Goal: Check status: Check status

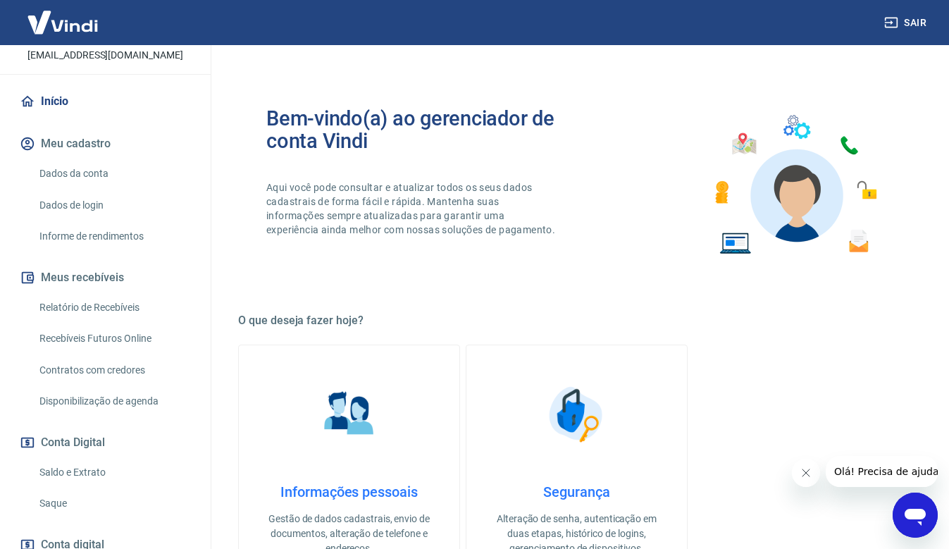
scroll to position [187, 0]
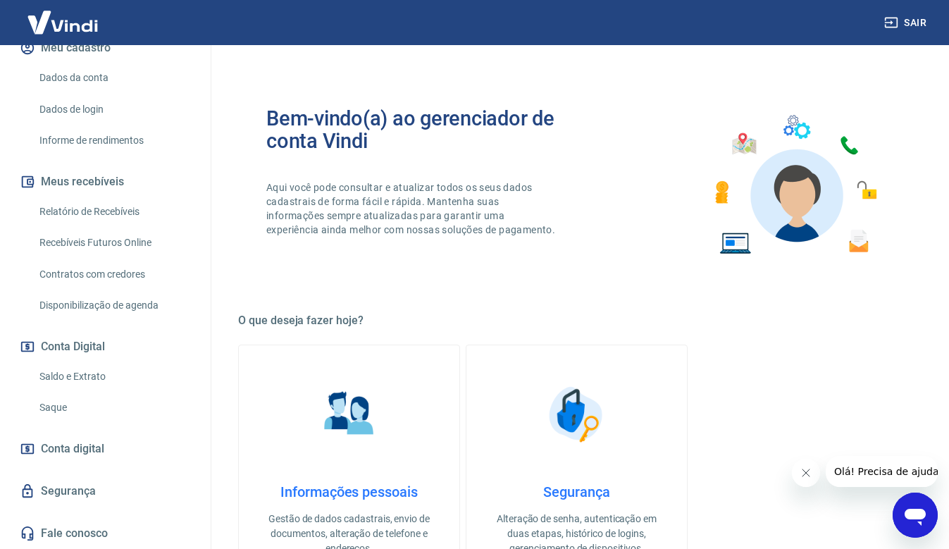
click at [102, 207] on link "Relatório de Recebíveis" at bounding box center [114, 211] width 160 height 29
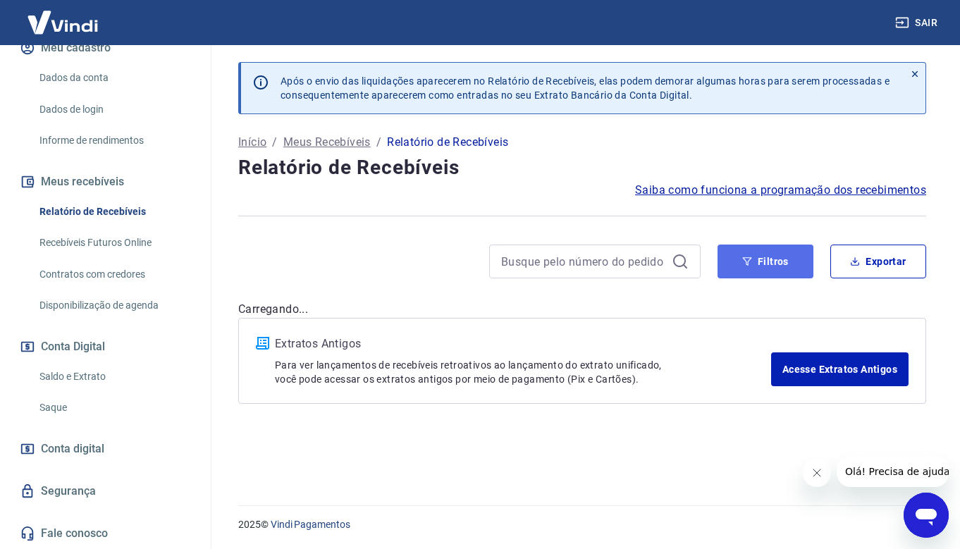
click at [776, 272] on button "Filtros" at bounding box center [765, 262] width 96 height 34
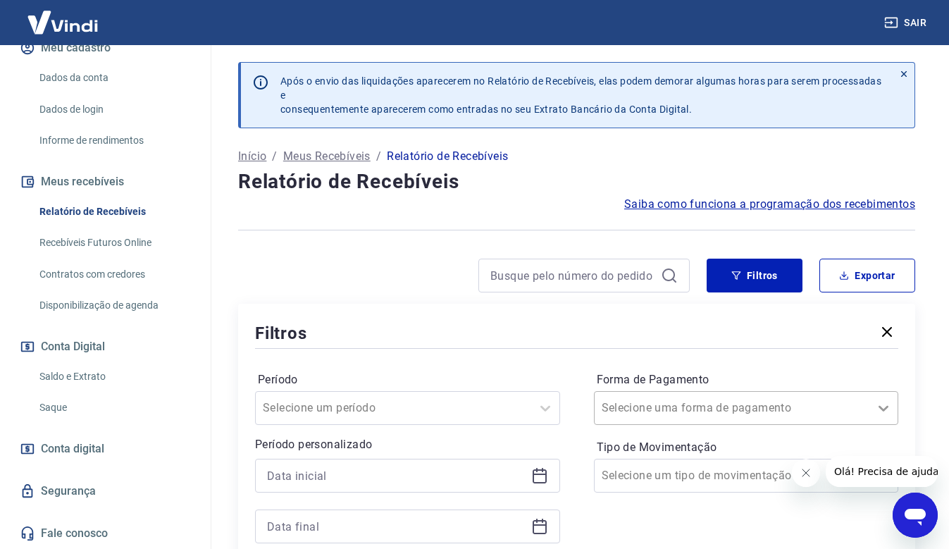
click at [875, 411] on div "Selecione uma forma de pagamento" at bounding box center [746, 408] width 305 height 34
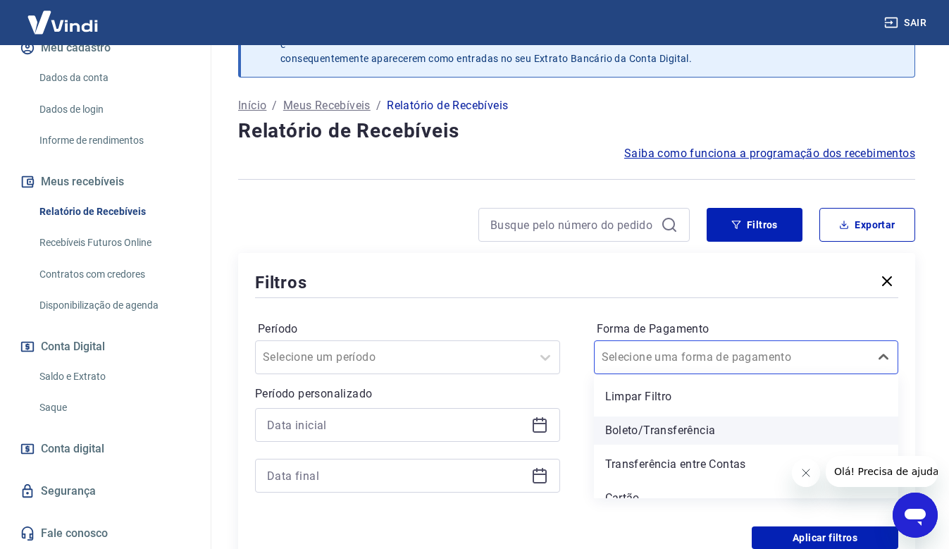
scroll to position [51, 0]
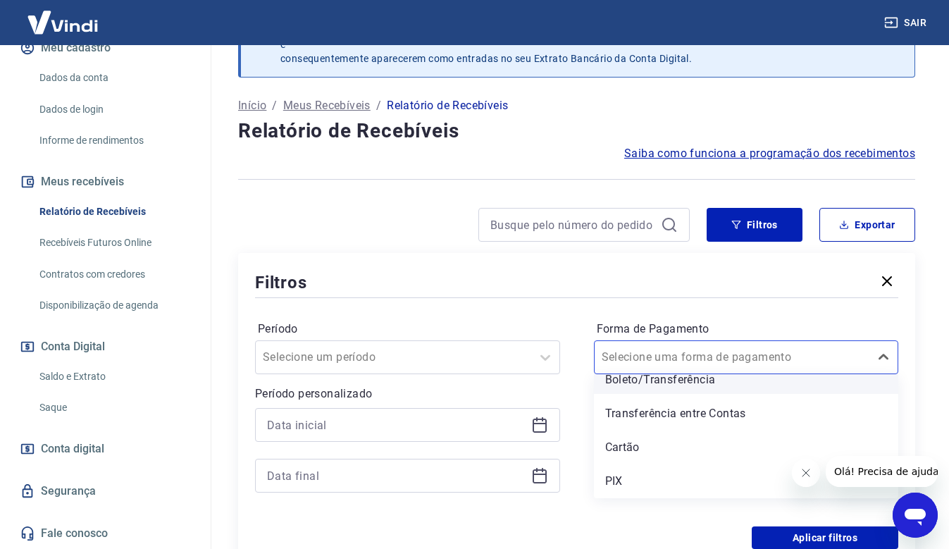
click at [665, 381] on div "Boleto/Transferência" at bounding box center [746, 380] width 305 height 28
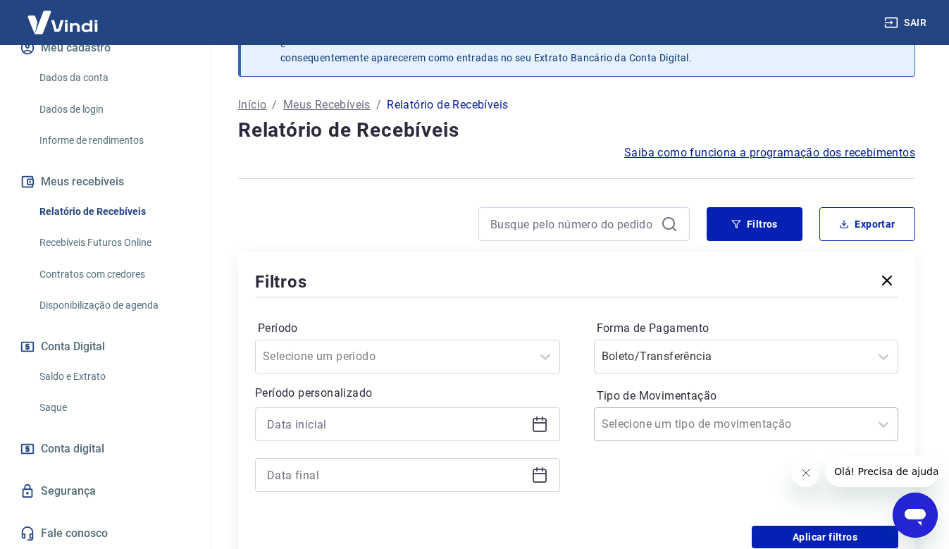
scroll to position [121, 0]
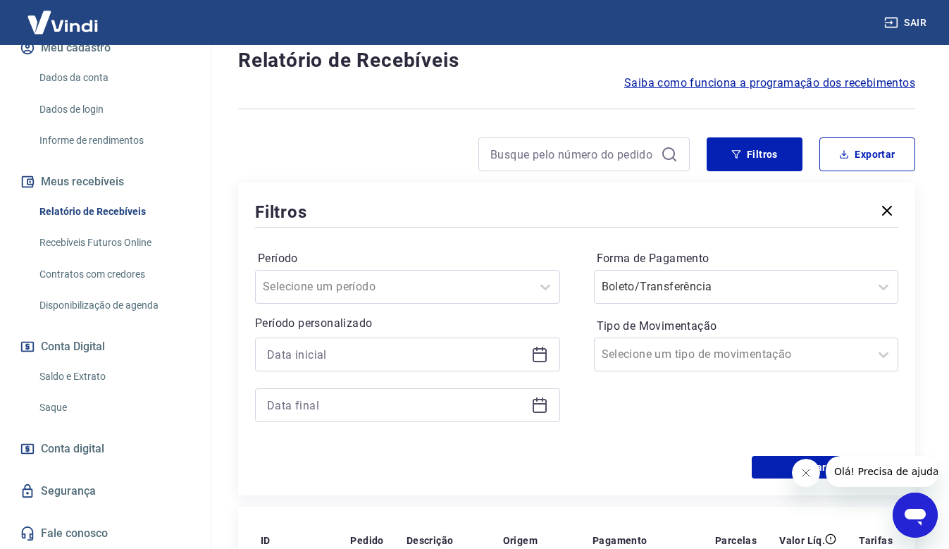
click at [540, 352] on icon at bounding box center [539, 354] width 17 height 17
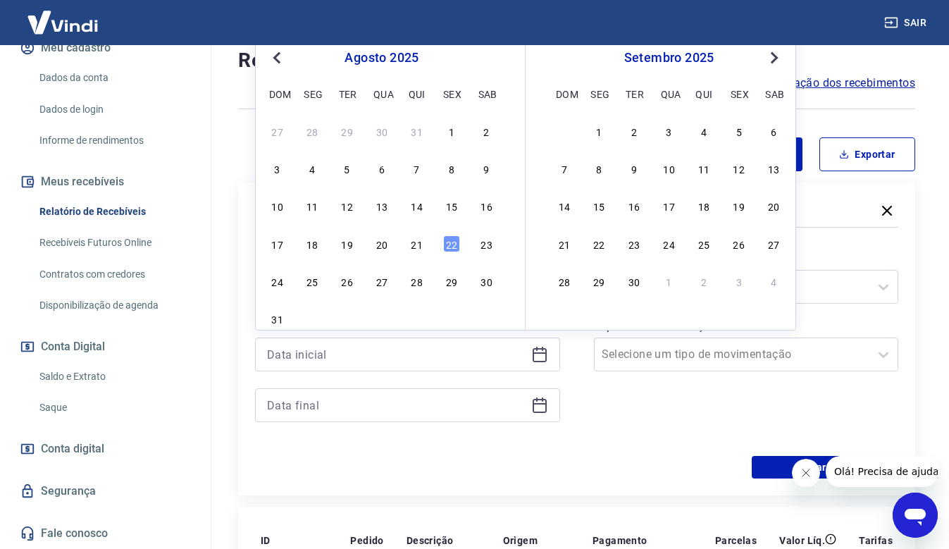
drag, startPoint x: 374, startPoint y: 245, endPoint x: 538, endPoint y: 405, distance: 229.7
click at [375, 245] on div "20" at bounding box center [382, 243] width 17 height 17
click at [538, 405] on icon at bounding box center [539, 405] width 17 height 17
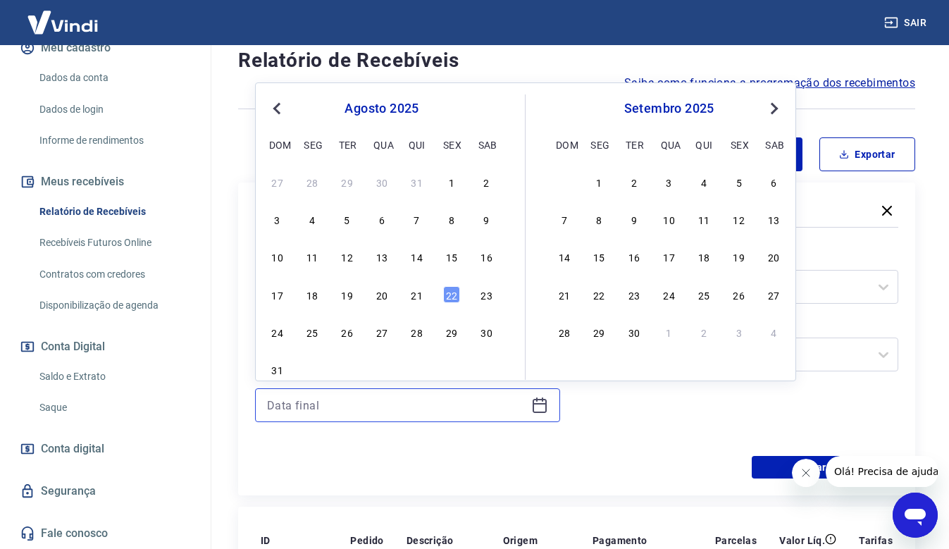
type input "20/08/2025"
click at [383, 300] on div "20" at bounding box center [382, 294] width 17 height 17
click at [667, 424] on div "Forma de Pagamento Boleto/Transferência Tipo de Movimentação Selecione um tipo …" at bounding box center [746, 343] width 305 height 192
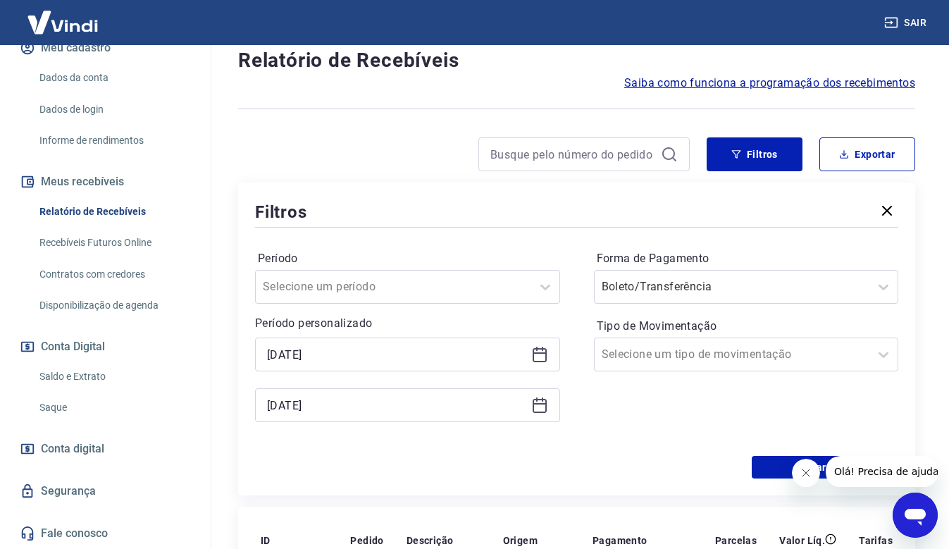
type input "20/08/2025"
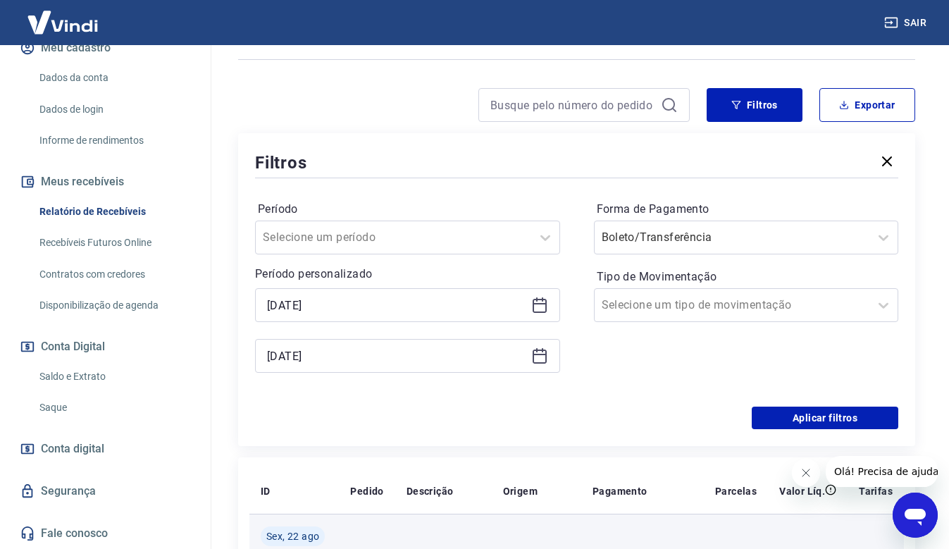
scroll to position [262, 0]
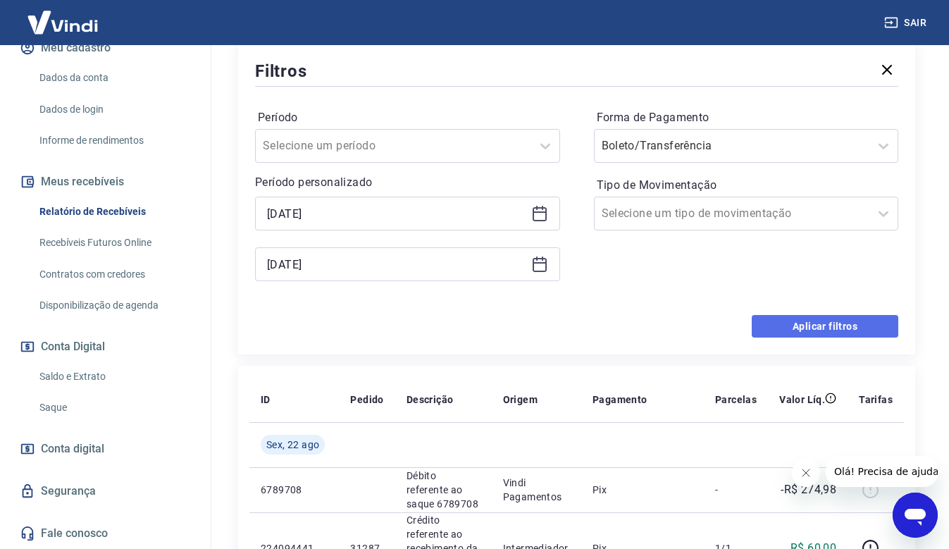
click at [816, 317] on button "Aplicar filtros" at bounding box center [825, 326] width 147 height 23
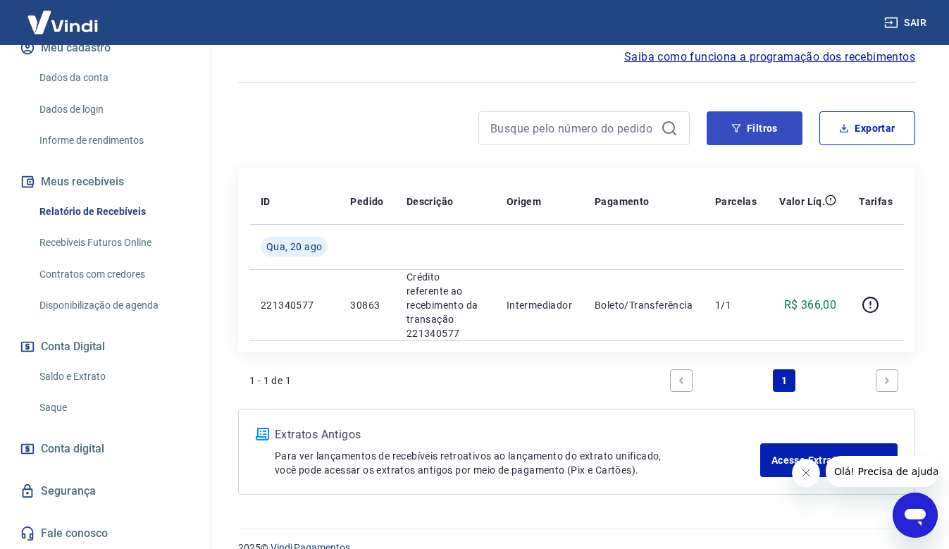
scroll to position [156, 0]
